Goal: Task Accomplishment & Management: Manage account settings

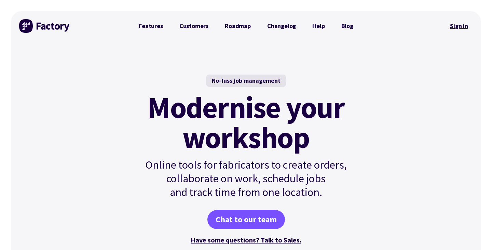
click at [458, 26] on link "Sign in" at bounding box center [460, 26] width 28 height 16
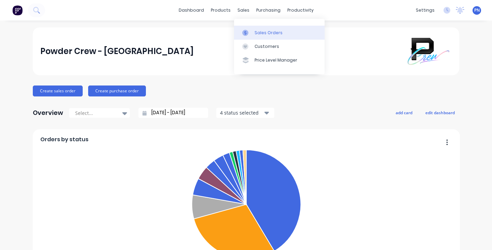
click at [260, 29] on link "Sales Orders" at bounding box center [279, 33] width 91 height 14
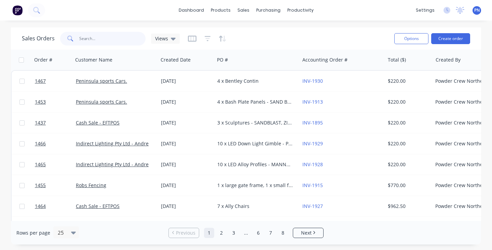
click at [131, 34] on input "text" at bounding box center [112, 39] width 67 height 14
click at [123, 40] on input "text" at bounding box center [112, 39] width 67 height 14
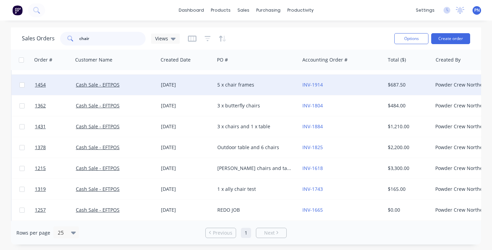
scroll to position [16, 0]
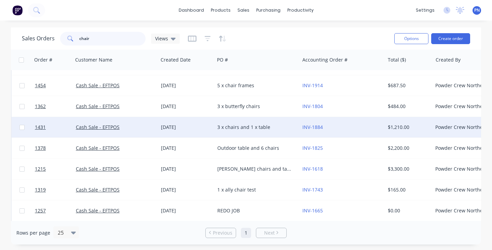
type input "chair"
click at [201, 126] on div "[DATE]" at bounding box center [186, 127] width 51 height 7
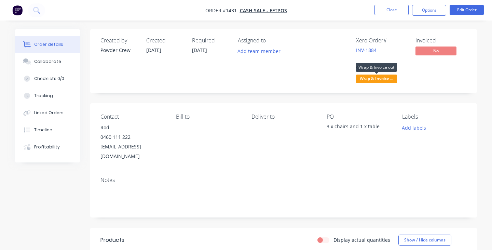
click at [390, 79] on span "Wrap & Invoice ..." at bounding box center [376, 79] width 41 height 9
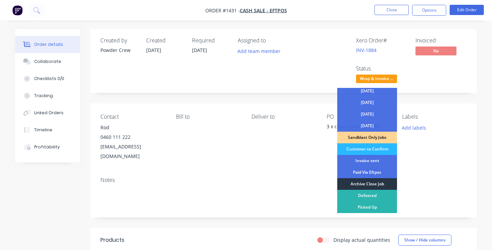
scroll to position [49, 0]
click at [376, 182] on div "Archive Close Job" at bounding box center [368, 184] width 60 height 12
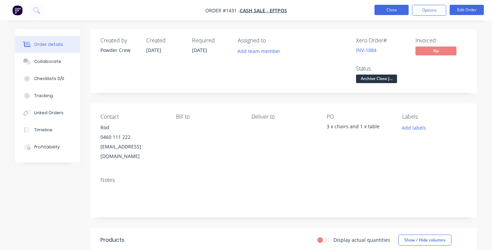
click at [397, 10] on button "Close" at bounding box center [392, 10] width 34 height 10
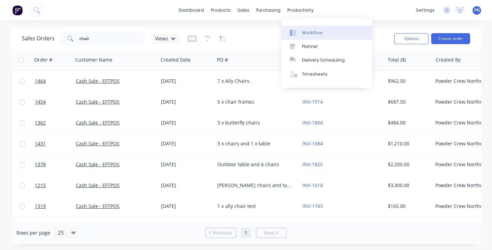
click at [307, 30] on div "Workflow" at bounding box center [312, 33] width 21 height 6
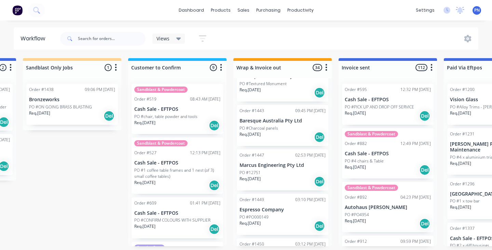
scroll to position [1209, 0]
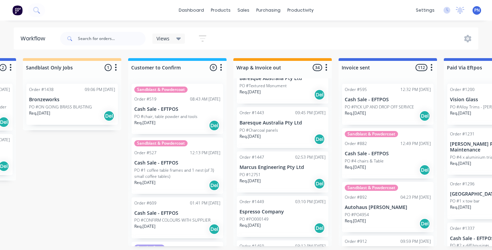
click at [289, 133] on div "Req. [DATE] Del" at bounding box center [283, 139] width 86 height 12
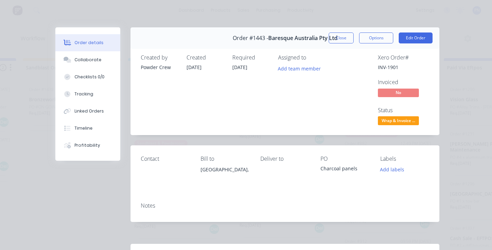
click at [405, 123] on span "Wrap & Invoice ..." at bounding box center [398, 120] width 41 height 9
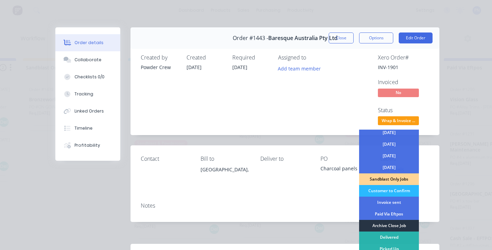
scroll to position [49, 0]
click at [389, 225] on div "Archive Close Job" at bounding box center [389, 226] width 60 height 12
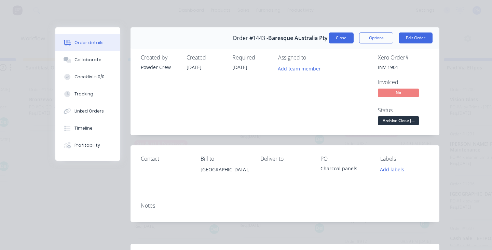
click at [346, 36] on button "Close" at bounding box center [341, 37] width 25 height 11
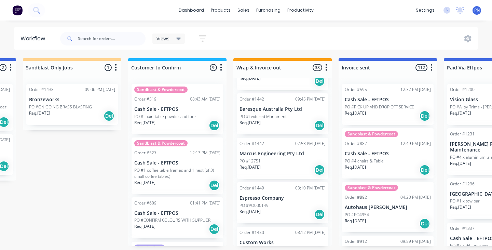
scroll to position [1176, 0]
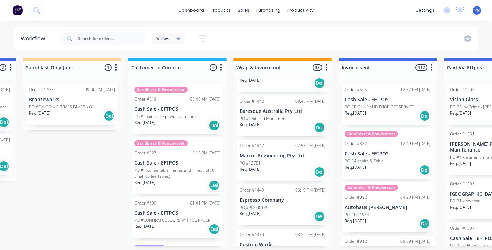
click at [286, 122] on div "Req. [DATE] Del" at bounding box center [283, 128] width 86 height 12
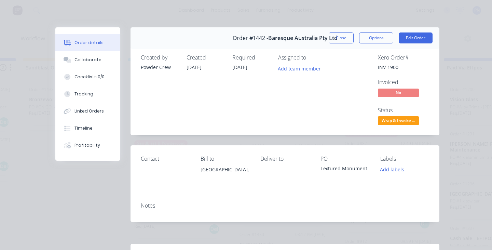
click at [409, 121] on span "Wrap & Invoice ..." at bounding box center [398, 120] width 41 height 9
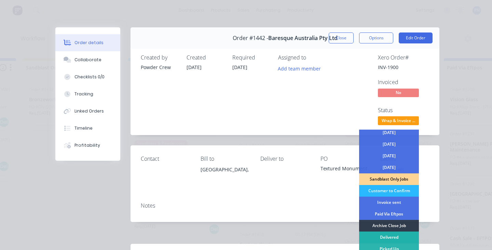
scroll to position [49, 0]
click at [382, 225] on div "Archive Close Job" at bounding box center [389, 226] width 60 height 12
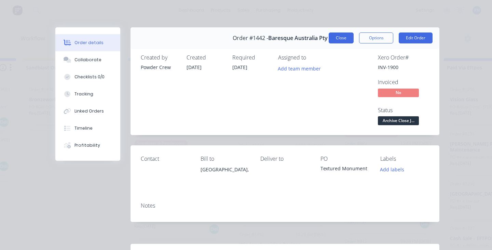
click at [350, 38] on button "Close" at bounding box center [341, 37] width 25 height 11
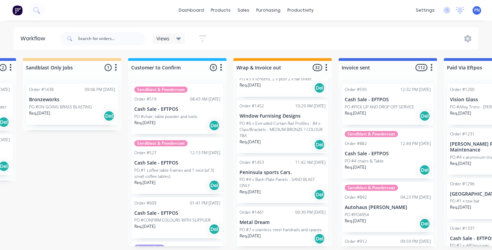
scroll to position [1264, 0]
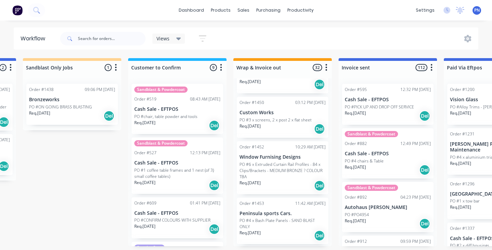
click at [286, 123] on div "Req. [DATE] Del" at bounding box center [283, 129] width 86 height 12
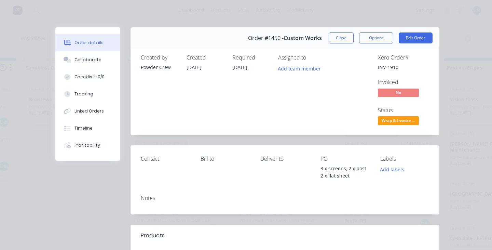
click at [396, 121] on span "Wrap & Invoice ..." at bounding box center [398, 120] width 41 height 9
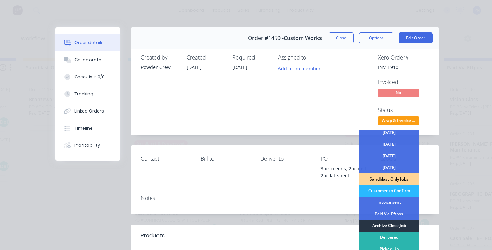
scroll to position [49, 0]
click at [388, 226] on div "Archive Close Job" at bounding box center [389, 226] width 60 height 12
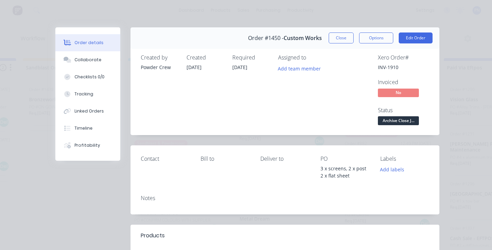
scroll to position [1260, 0]
click at [345, 42] on button "Close" at bounding box center [341, 37] width 25 height 11
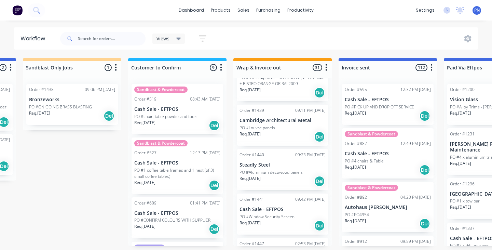
scroll to position [1033, 0]
click at [294, 176] on div "Req. [DATE] Del" at bounding box center [283, 182] width 86 height 12
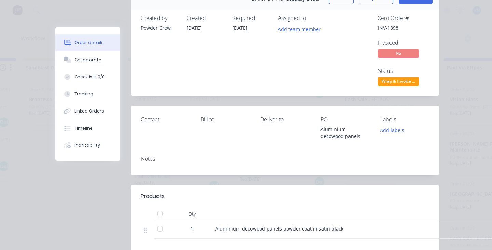
scroll to position [31, 0]
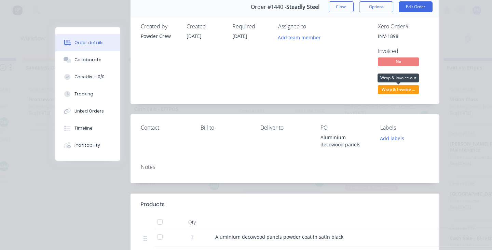
click at [406, 90] on span "Wrap & Invoice ..." at bounding box center [398, 89] width 41 height 9
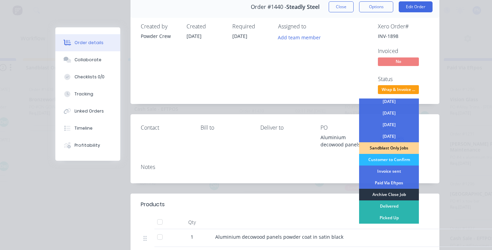
scroll to position [49, 0]
click at [392, 195] on div "Archive Close Job" at bounding box center [389, 195] width 60 height 12
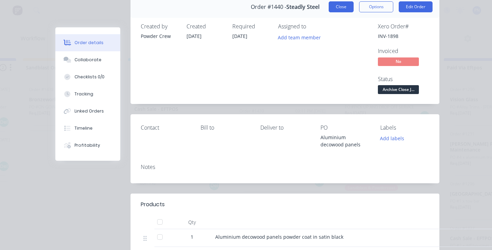
click at [340, 5] on button "Close" at bounding box center [341, 6] width 25 height 11
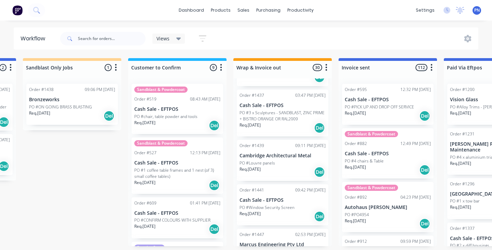
scroll to position [997, 0]
click at [295, 168] on div "Req. [DATE] Del" at bounding box center [283, 174] width 86 height 12
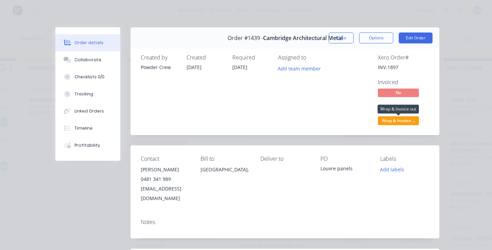
click at [406, 122] on span "Wrap & Invoice ..." at bounding box center [398, 120] width 41 height 9
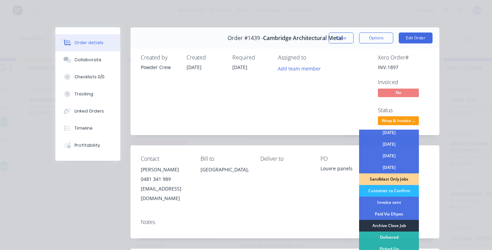
scroll to position [49, 0]
click at [384, 224] on div "Archive Close Job" at bounding box center [389, 226] width 60 height 12
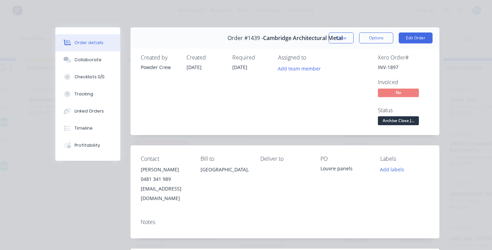
click at [339, 32] on div "Order #1439 - Cambridge Architectural Metal" at bounding box center [285, 38] width 115 height 20
click at [339, 42] on button "Close" at bounding box center [341, 37] width 25 height 11
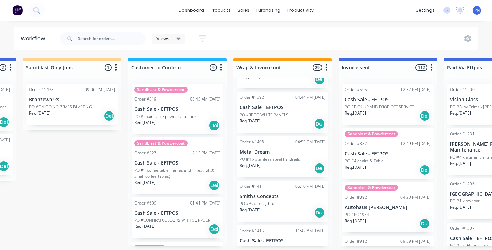
scroll to position [549, 0]
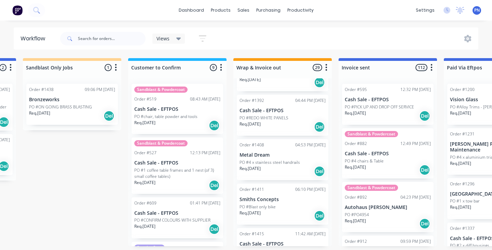
click at [289, 210] on div "Req. [DATE] Del" at bounding box center [283, 216] width 86 height 12
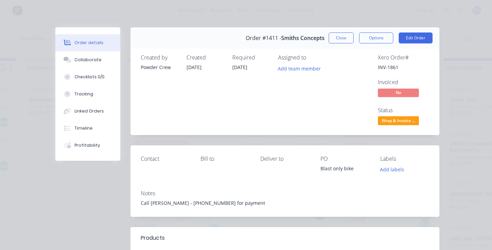
click at [398, 120] on span "Wrap & Invoice ..." at bounding box center [398, 120] width 41 height 9
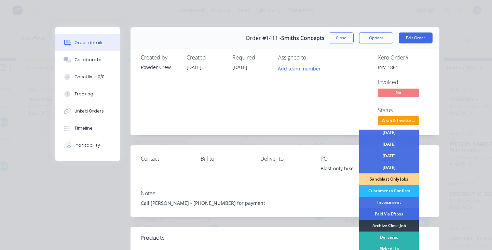
scroll to position [49, 0]
click at [394, 226] on div "Archive Close Job" at bounding box center [389, 226] width 60 height 12
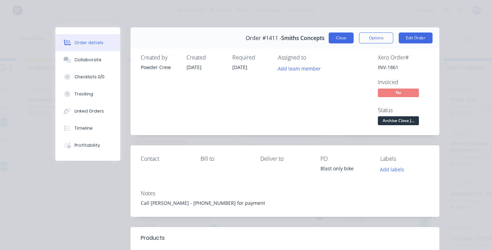
click at [342, 38] on button "Close" at bounding box center [341, 37] width 25 height 11
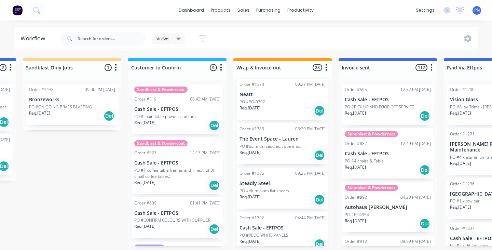
scroll to position [426, 0]
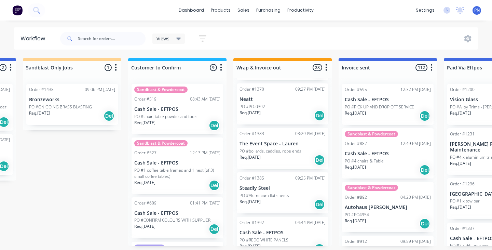
click at [280, 154] on div "Req. [DATE] Del" at bounding box center [283, 160] width 86 height 12
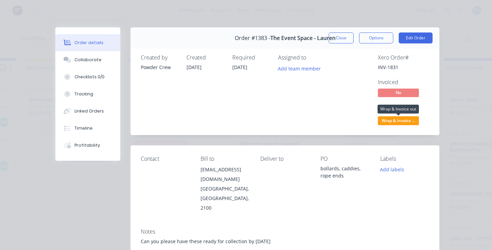
click at [411, 120] on span "Wrap & Invoice ..." at bounding box center [398, 120] width 41 height 9
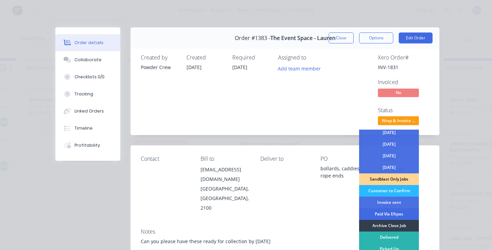
scroll to position [49, 0]
click at [395, 225] on div "Archive Close Job" at bounding box center [389, 226] width 60 height 12
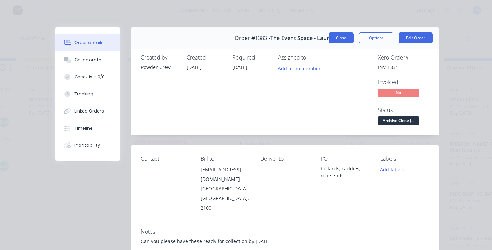
click at [349, 33] on button "Close" at bounding box center [341, 37] width 25 height 11
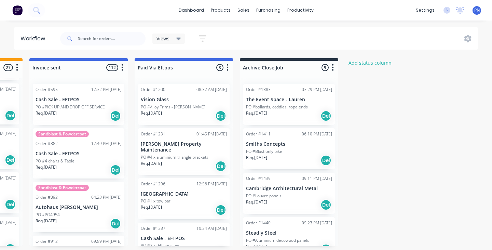
scroll to position [0, 1144]
click at [271, 117] on div "Req. [DATE] Del" at bounding box center [289, 116] width 86 height 12
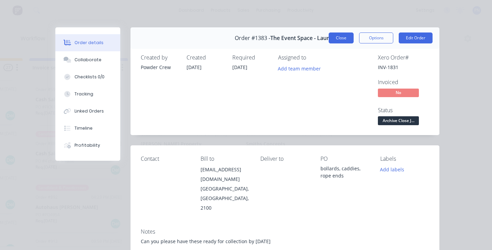
click at [341, 41] on button "Close" at bounding box center [341, 37] width 25 height 11
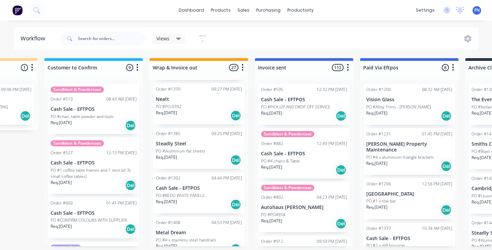
scroll to position [415, 0]
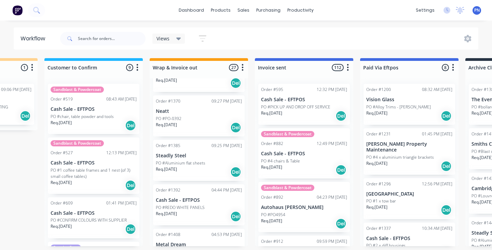
click at [196, 122] on div "Req. [DATE] Del" at bounding box center [199, 128] width 86 height 12
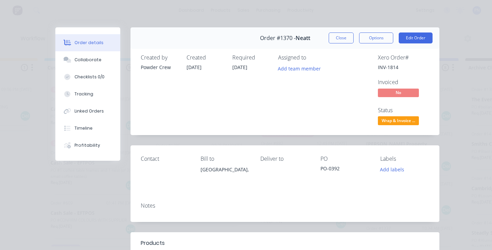
click at [396, 119] on span "Wrap & Invoice ..." at bounding box center [398, 120] width 41 height 9
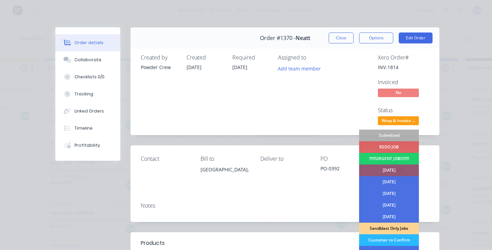
click at [395, 120] on span "Wrap & Invoice ..." at bounding box center [398, 120] width 41 height 9
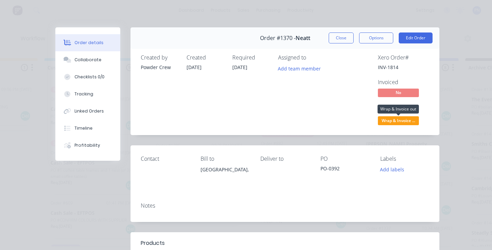
click at [395, 120] on span "Wrap & Invoice ..." at bounding box center [398, 120] width 41 height 9
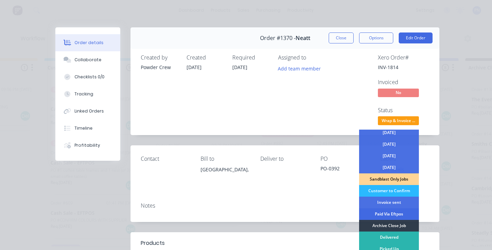
scroll to position [49, 0]
click at [395, 224] on div "Archive Close Job" at bounding box center [389, 226] width 60 height 12
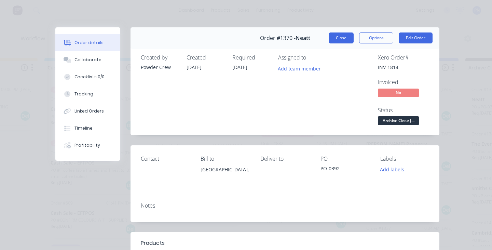
click at [340, 37] on button "Close" at bounding box center [341, 37] width 25 height 11
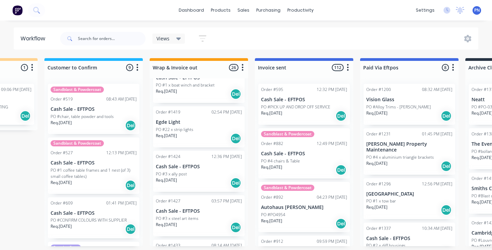
scroll to position [598, 0]
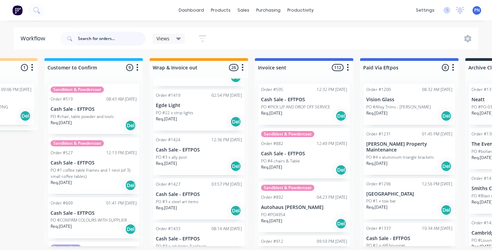
click at [130, 39] on input "text" at bounding box center [112, 39] width 68 height 14
type input "metal"
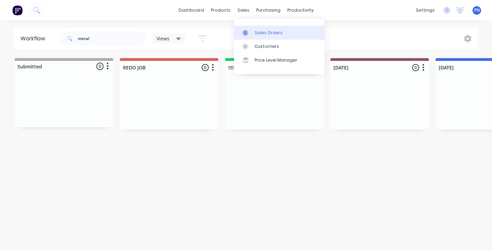
click at [259, 31] on div "Sales Orders" at bounding box center [269, 33] width 28 height 6
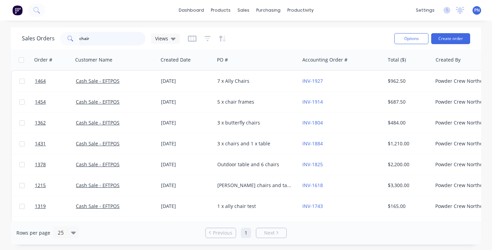
click at [121, 35] on input "chair" at bounding box center [112, 39] width 67 height 14
click at [121, 39] on input "chair" at bounding box center [112, 39] width 67 height 14
type input "c"
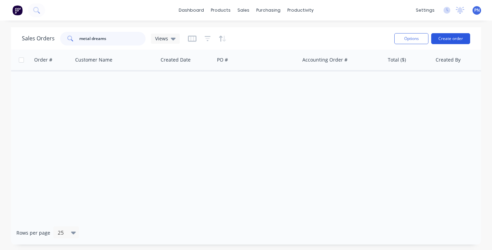
type input "metal dreams"
click at [460, 41] on button "Create order" at bounding box center [451, 38] width 39 height 11
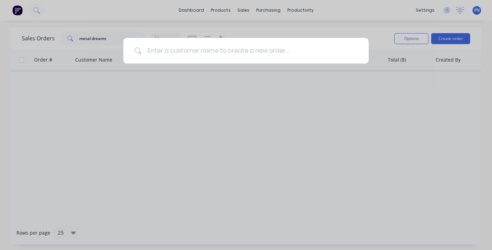
click at [328, 60] on input at bounding box center [250, 51] width 216 height 26
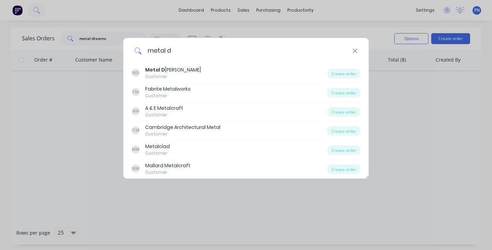
type input "metal dr"
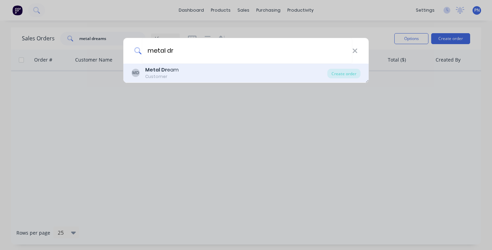
click at [269, 73] on div "MD Metal Dr eam Customer" at bounding box center [230, 72] width 196 height 13
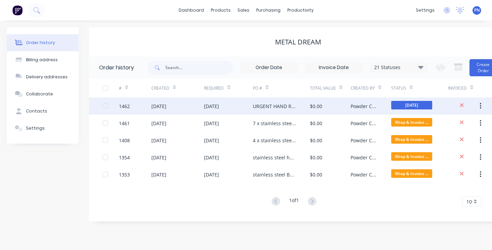
click at [247, 105] on div "[DATE]" at bounding box center [228, 105] width 49 height 17
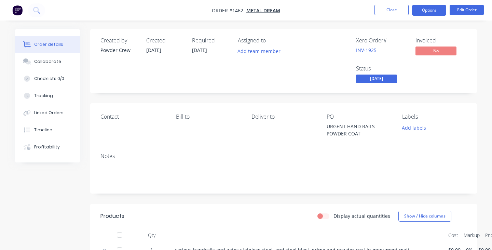
click at [438, 9] on button "Options" at bounding box center [429, 10] width 34 height 11
click at [479, 80] on div "Order details Collaborate Checklists 0/0 Tracking Linked Orders Timeline Profit…" at bounding box center [246, 205] width 476 height 353
click at [391, 80] on span "[DATE]" at bounding box center [376, 79] width 41 height 9
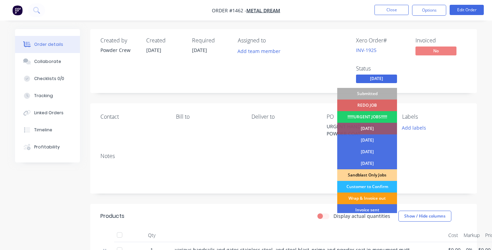
click at [373, 198] on div "Wrap & Invoice out" at bounding box center [368, 199] width 60 height 12
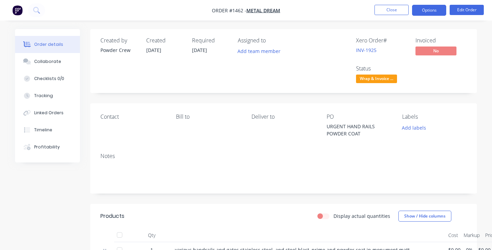
click at [429, 9] on button "Options" at bounding box center [429, 10] width 34 height 11
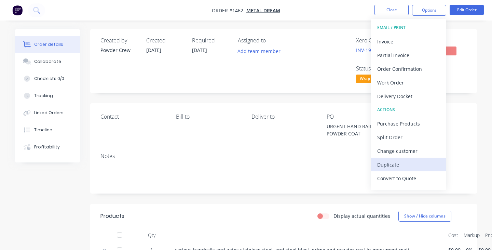
click at [402, 160] on div "Duplicate" at bounding box center [409, 165] width 63 height 10
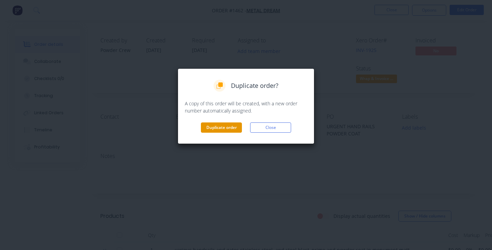
click at [225, 128] on button "Duplicate order" at bounding box center [221, 127] width 41 height 10
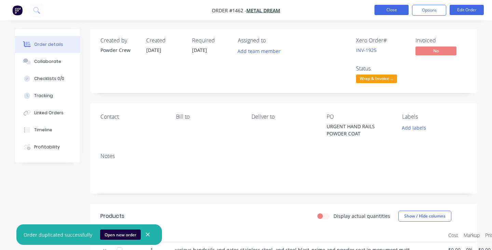
click at [396, 9] on button "Close" at bounding box center [392, 10] width 34 height 10
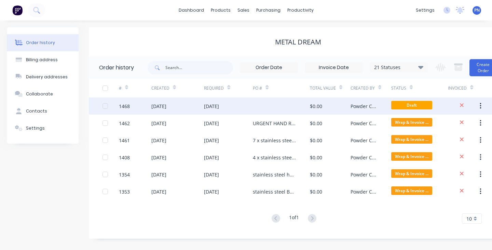
click at [274, 108] on div at bounding box center [281, 105] width 57 height 17
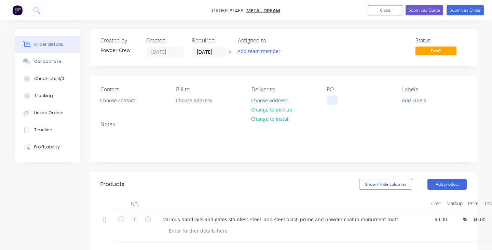
click at [333, 103] on div at bounding box center [332, 100] width 11 height 10
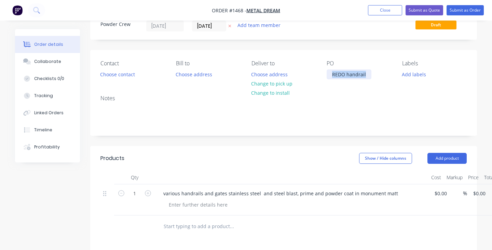
drag, startPoint x: 367, startPoint y: 75, endPoint x: 331, endPoint y: 75, distance: 35.2
click at [331, 75] on div "REDO handrail" at bounding box center [349, 74] width 45 height 10
copy div "REDO handrail"
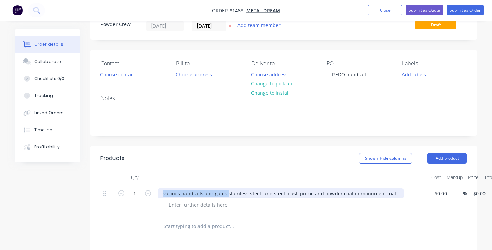
drag, startPoint x: 162, startPoint y: 194, endPoint x: 227, endPoint y: 189, distance: 65.1
click at [227, 189] on div "various handrails and gates stainless steel and steel blast, prime and powder c…" at bounding box center [281, 193] width 246 height 10
paste div
drag, startPoint x: 276, startPoint y: 194, endPoint x: 245, endPoint y: 195, distance: 31.5
click at [245, 195] on div "REDO handrail small stainless steel and steel blast, prime and powder coat in m…" at bounding box center [272, 193] width 229 height 10
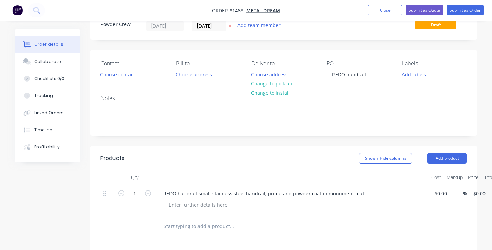
click at [265, 161] on div "Show / Hide columns Add product" at bounding box center [323, 158] width 289 height 11
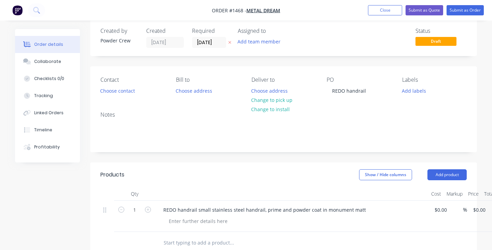
scroll to position [9, 0]
click at [459, 8] on button "Submit as Order" at bounding box center [465, 10] width 37 height 10
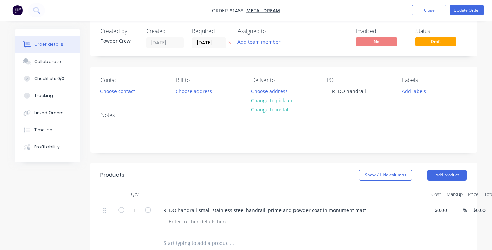
scroll to position [0, 0]
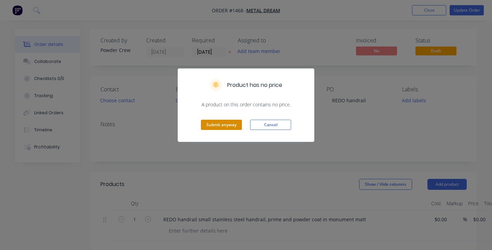
click at [220, 123] on button "Submit anyway" at bounding box center [221, 125] width 41 height 10
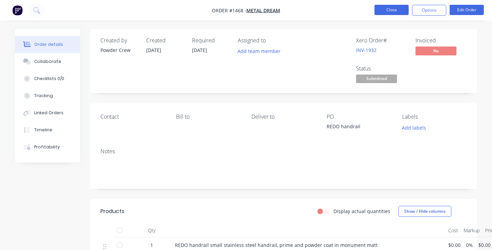
click at [387, 11] on button "Close" at bounding box center [392, 10] width 34 height 10
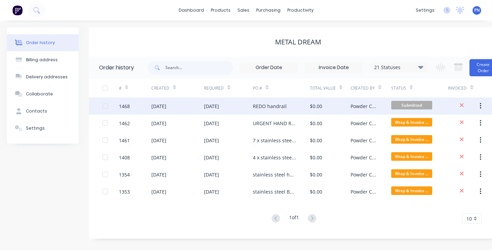
click at [410, 109] on span "Submitted" at bounding box center [412, 105] width 41 height 9
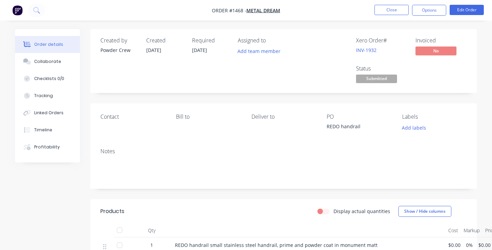
click at [375, 76] on span "Submitted" at bounding box center [376, 79] width 41 height 9
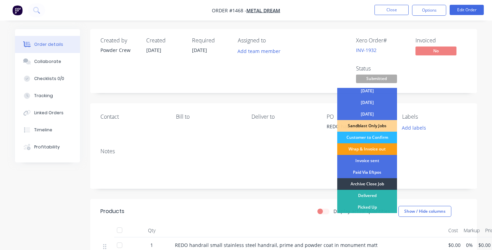
scroll to position [49, 0]
click at [368, 145] on div "Wrap & Invoice out" at bounding box center [368, 149] width 60 height 12
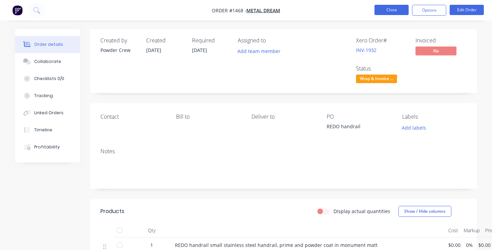
click at [390, 11] on button "Close" at bounding box center [392, 10] width 34 height 10
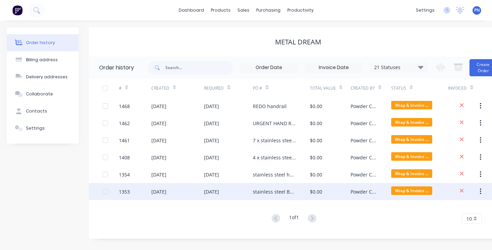
click at [301, 193] on div "stainless steel Balustrades" at bounding box center [281, 191] width 57 height 17
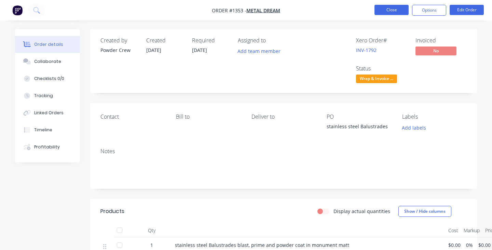
click at [390, 9] on button "Close" at bounding box center [392, 10] width 34 height 10
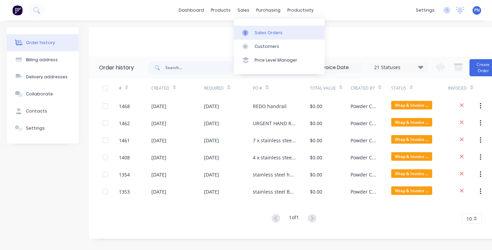
click at [256, 32] on div "Sales Orders" at bounding box center [269, 33] width 28 height 6
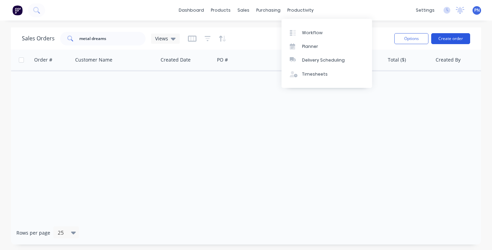
click at [451, 38] on button "Create order" at bounding box center [451, 38] width 39 height 11
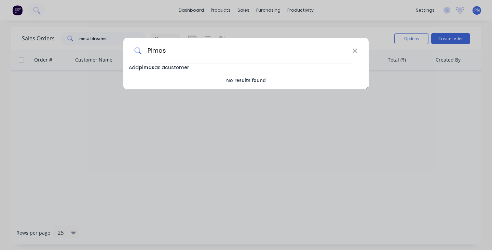
type input "Pimas"
drag, startPoint x: 451, startPoint y: 39, endPoint x: 354, endPoint y: 49, distance: 98.0
click at [354, 49] on icon at bounding box center [355, 51] width 4 height 4
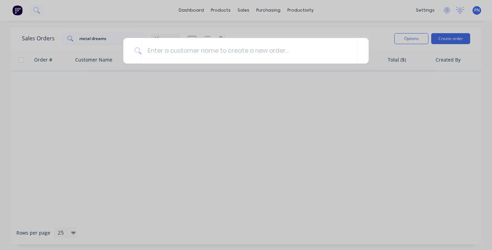
click at [247, 10] on div at bounding box center [246, 125] width 492 height 250
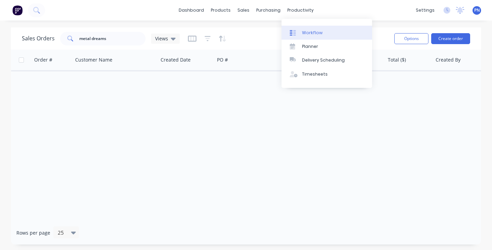
click at [310, 33] on div "Workflow" at bounding box center [312, 33] width 21 height 6
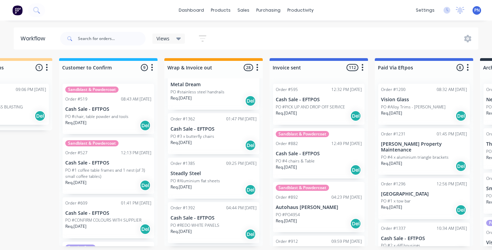
scroll to position [356, 0]
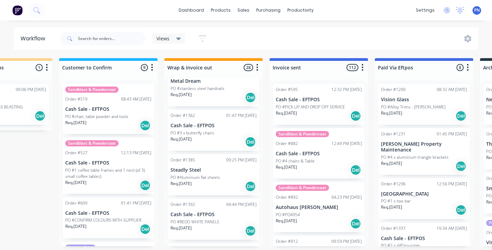
click at [221, 137] on div "Req. [DATE] Del" at bounding box center [214, 142] width 86 height 12
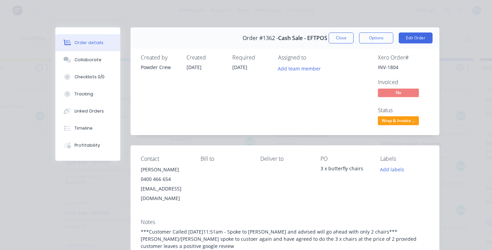
drag, startPoint x: 176, startPoint y: 157, endPoint x: 141, endPoint y: 157, distance: 35.6
click at [141, 184] on div "[EMAIL_ADDRESS][DOMAIN_NAME]" at bounding box center [165, 193] width 49 height 19
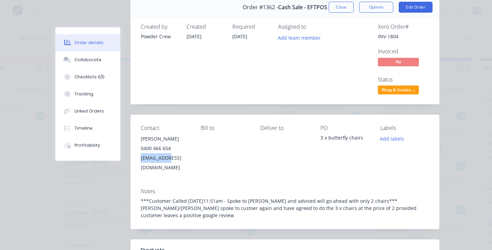
scroll to position [8, 0]
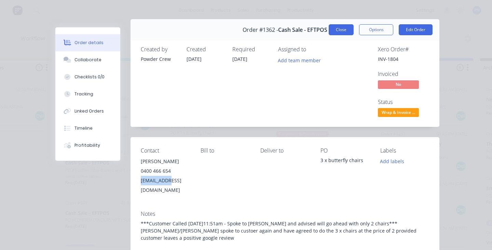
click at [344, 28] on button "Close" at bounding box center [341, 29] width 25 height 11
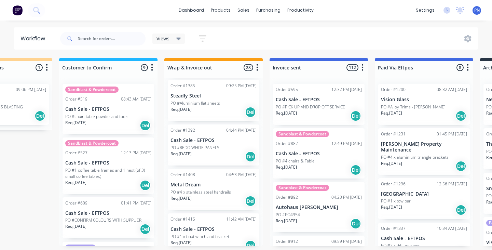
scroll to position [431, 0]
click at [226, 158] on div "Order #1392 04:44 PM [DATE] Cash Sale - EFTPOS PO #REDO WHITE PANELS Req. [DATE…" at bounding box center [214, 144] width 92 height 41
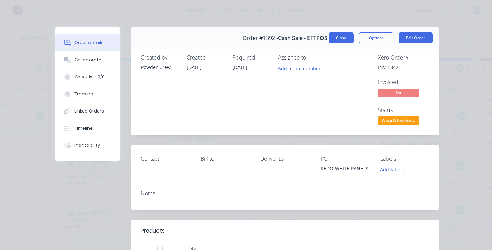
scroll to position [0, 0]
click at [345, 42] on button "Close" at bounding box center [341, 37] width 25 height 11
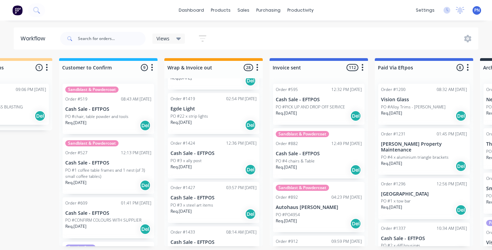
scroll to position [600, 0]
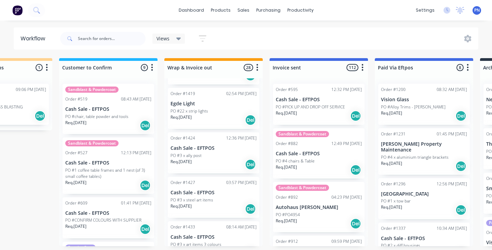
click at [216, 159] on div "Req. [DATE] Del" at bounding box center [214, 165] width 86 height 12
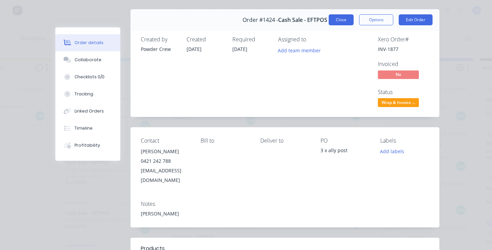
scroll to position [0, 0]
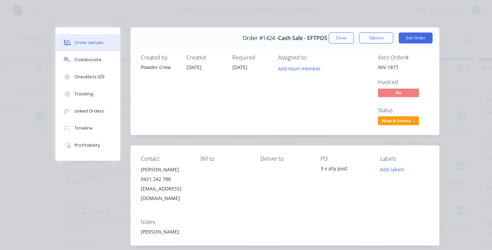
drag, startPoint x: 339, startPoint y: 37, endPoint x: 276, endPoint y: 138, distance: 119.1
click at [339, 37] on button "Close" at bounding box center [341, 37] width 25 height 11
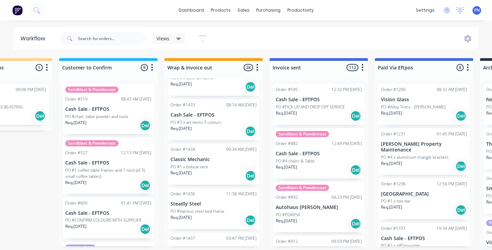
scroll to position [725, 0]
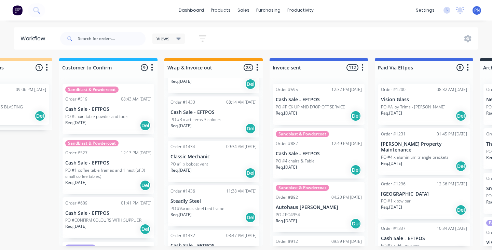
click at [220, 168] on div "Req. [DATE] Del" at bounding box center [214, 173] width 86 height 12
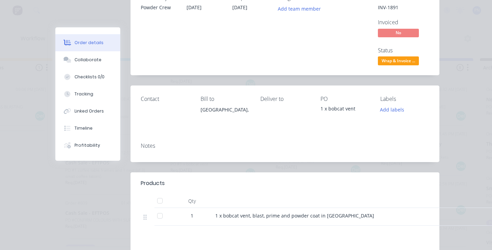
scroll to position [0, 0]
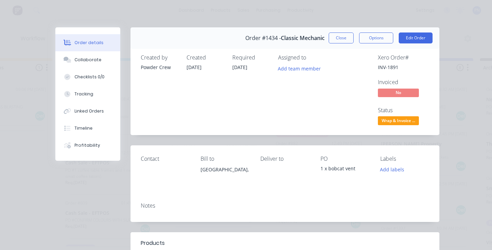
click at [313, 39] on span "Classic Mechanic" at bounding box center [303, 38] width 44 height 6
click at [346, 41] on button "Close" at bounding box center [341, 37] width 25 height 11
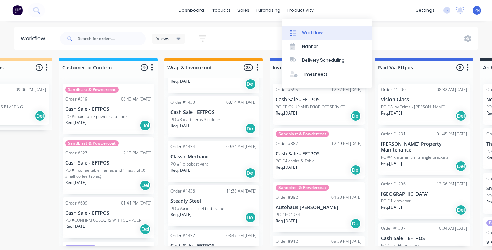
click at [312, 34] on div "Workflow" at bounding box center [312, 33] width 21 height 6
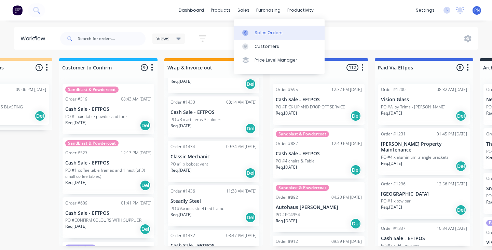
click at [262, 32] on div "Sales Orders" at bounding box center [269, 33] width 28 height 6
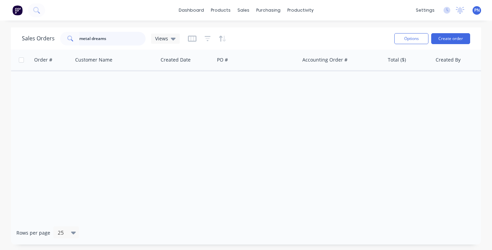
click at [115, 39] on input "metal dreams" at bounding box center [112, 39] width 67 height 14
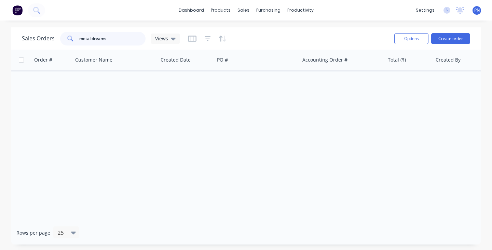
click at [115, 39] on input "metal dreams" at bounding box center [112, 39] width 67 height 14
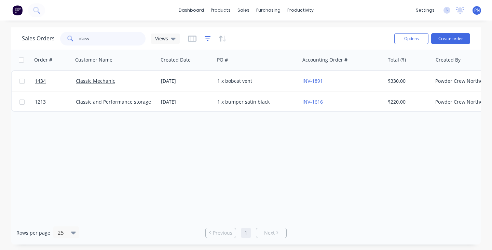
type input "class"
click at [208, 37] on icon "button" at bounding box center [208, 38] width 6 height 5
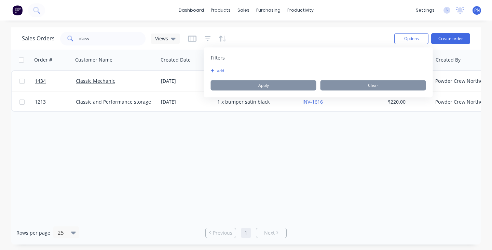
click at [222, 71] on button "add" at bounding box center [219, 70] width 17 height 5
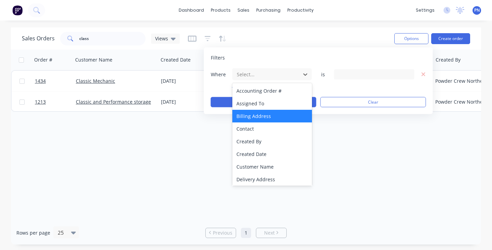
drag, startPoint x: 256, startPoint y: 74, endPoint x: 261, endPoint y: 114, distance: 39.6
click at [256, 74] on div at bounding box center [266, 74] width 61 height 9
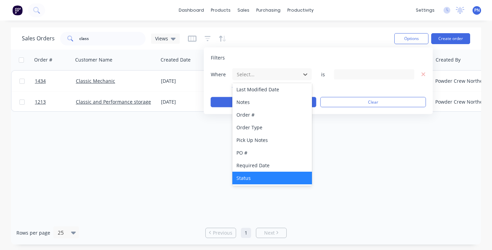
scroll to position [166, 0]
click at [261, 177] on div "Status" at bounding box center [273, 178] width 80 height 13
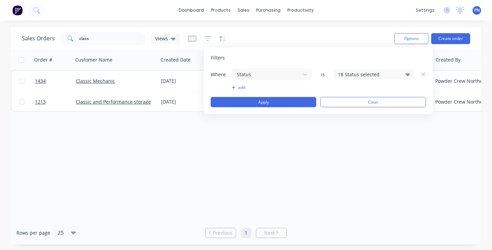
click at [352, 75] on div "18 Status selected" at bounding box center [369, 74] width 62 height 7
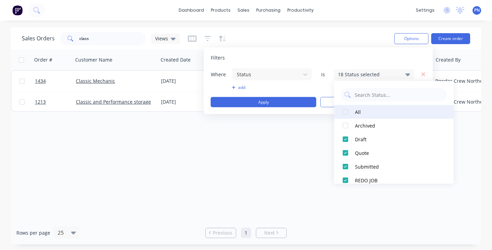
click at [346, 112] on div at bounding box center [346, 112] width 14 height 14
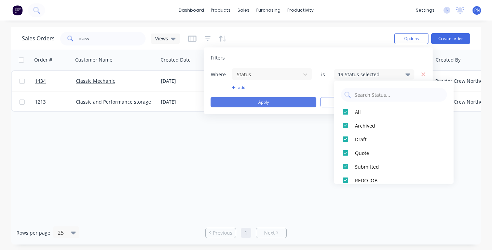
click at [286, 102] on button "Apply" at bounding box center [264, 102] width 106 height 10
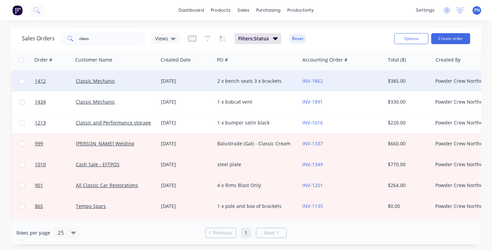
click at [129, 82] on div "Classic Mechanic" at bounding box center [114, 81] width 76 height 7
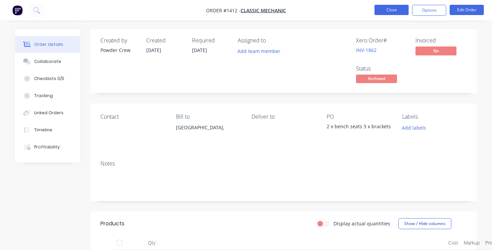
click at [385, 8] on button "Close" at bounding box center [392, 10] width 34 height 10
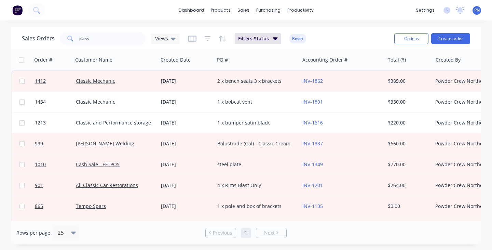
scroll to position [99, 0]
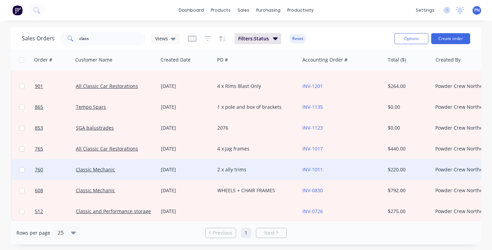
click at [140, 171] on div "Classic Mechanic" at bounding box center [114, 169] width 76 height 7
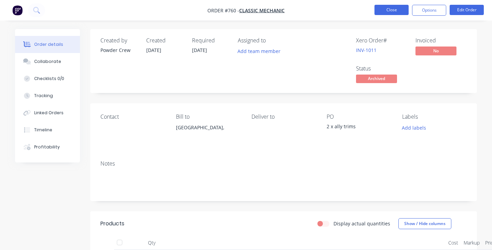
click at [388, 10] on button "Close" at bounding box center [392, 10] width 34 height 10
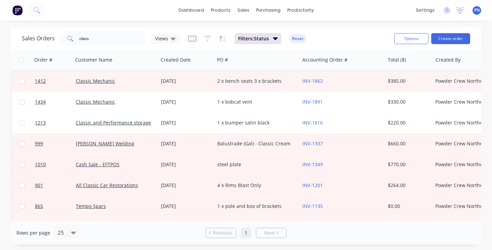
scroll to position [103, 0]
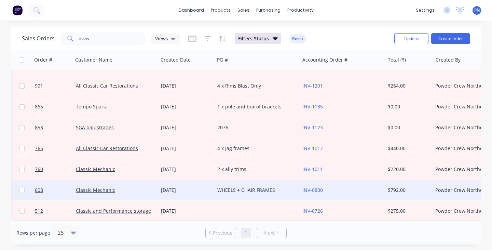
click at [146, 187] on div "Classic Mechanic" at bounding box center [114, 190] width 76 height 7
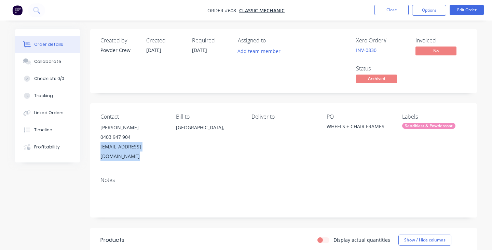
drag, startPoint x: 174, startPoint y: 147, endPoint x: 101, endPoint y: 146, distance: 72.9
click at [100, 146] on div "Contact [PERSON_NAME] [PHONE_NUMBER] [EMAIL_ADDRESS][DOMAIN_NAME] Bill to [GEOG…" at bounding box center [283, 137] width 387 height 68
copy div "[EMAIL_ADDRESS][DOMAIN_NAME]"
drag, startPoint x: 120, startPoint y: 128, endPoint x: 101, endPoint y: 128, distance: 19.2
click at [101, 128] on div "[PERSON_NAME]" at bounding box center [133, 128] width 65 height 10
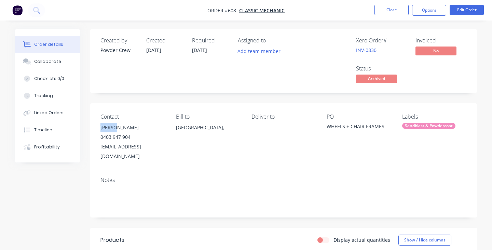
copy div "[PERSON_NAME]"
click at [387, 9] on button "Close" at bounding box center [392, 10] width 34 height 10
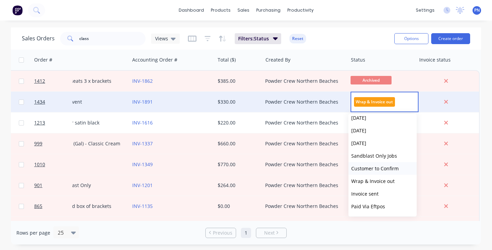
scroll to position [73, 0]
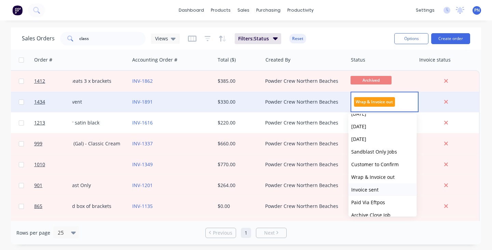
click at [373, 189] on span "Invoice sent" at bounding box center [365, 189] width 27 height 6
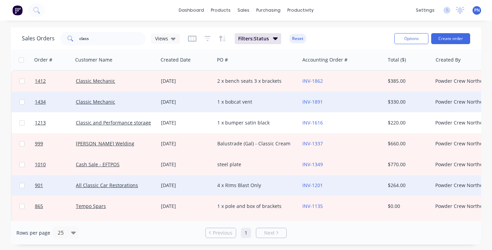
scroll to position [0, 0]
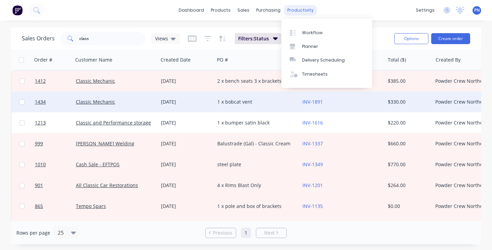
click at [302, 9] on div "productivity" at bounding box center [300, 10] width 33 height 10
click at [311, 33] on div "Workflow" at bounding box center [312, 33] width 21 height 6
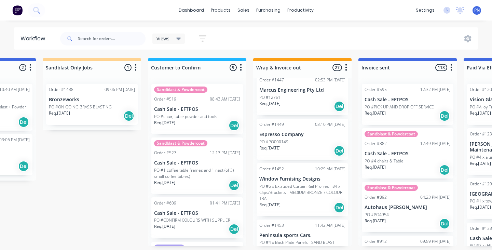
scroll to position [929, 0]
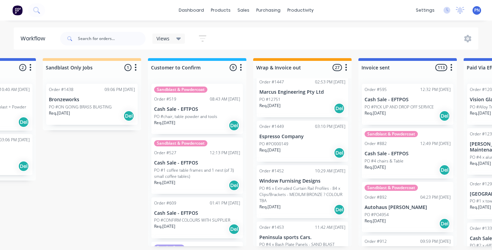
click at [301, 204] on div "Req. [DATE] Del" at bounding box center [303, 210] width 86 height 12
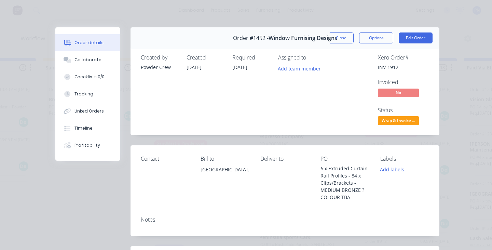
scroll to position [12, 0]
